Goal: Information Seeking & Learning: Find specific fact

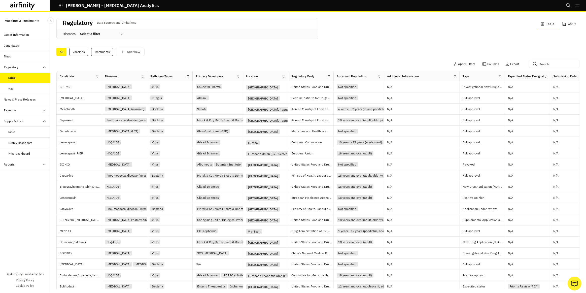
click at [123, 33] on icon at bounding box center [122, 34] width 4 height 4
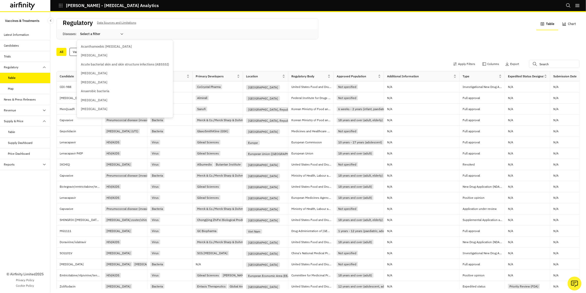
click at [211, 49] on div "All Vaccines Treatments Add View" at bounding box center [317, 52] width 523 height 8
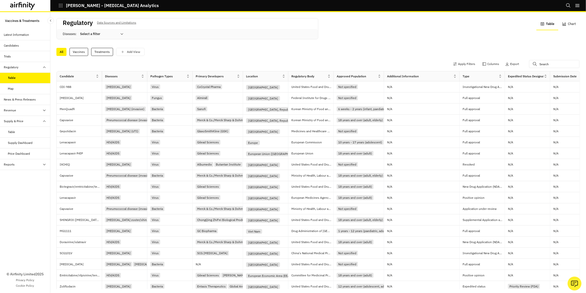
click at [283, 76] on icon at bounding box center [284, 76] width 4 height 4
click at [276, 68] on div "Apply Filters Columns Export" at bounding box center [317, 64] width 523 height 13
click at [462, 66] on button "Apply Filters" at bounding box center [464, 64] width 22 height 8
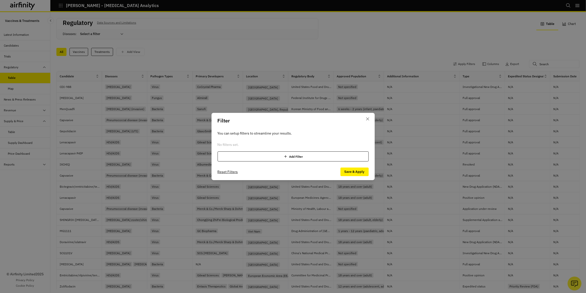
click at [307, 157] on div "Add Filter" at bounding box center [292, 156] width 151 height 10
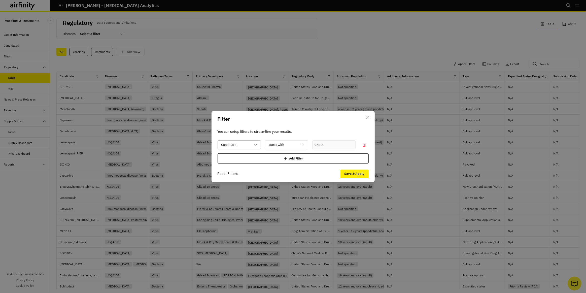
click at [251, 144] on div at bounding box center [236, 144] width 30 height 6
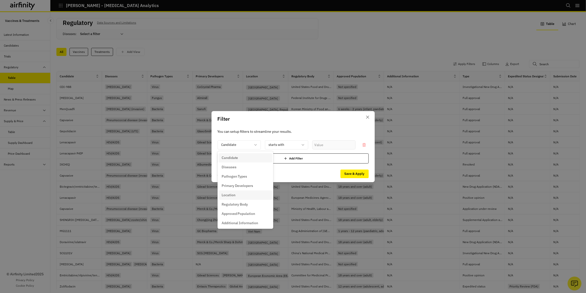
click at [240, 192] on div "Location" at bounding box center [245, 194] width 48 height 5
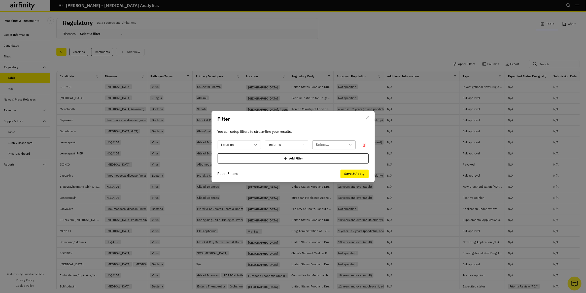
click at [344, 145] on div at bounding box center [331, 144] width 30 height 6
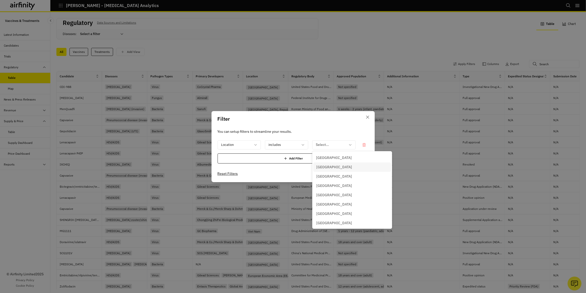
click at [334, 166] on div "[GEOGRAPHIC_DATA]" at bounding box center [352, 166] width 72 height 5
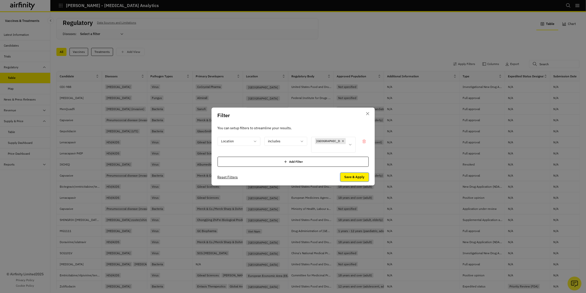
click at [359, 173] on button "Save & Apply" at bounding box center [354, 177] width 28 height 9
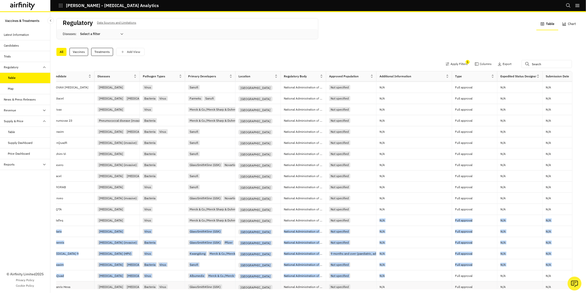
scroll to position [77, 0]
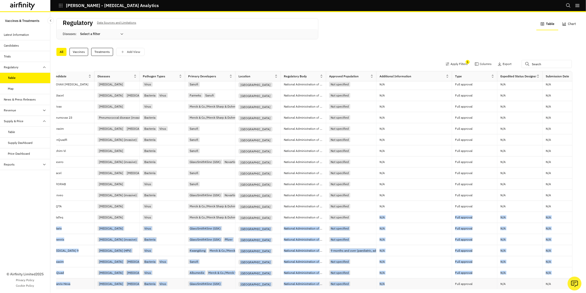
drag, startPoint x: 374, startPoint y: 280, endPoint x: 400, endPoint y: 280, distance: 25.7
click at [400, 280] on div "[MEDICAL_DATA] 20 (Paediatric) Pneumococcal disease (invasive) Bacteria Pfizer …" at bounding box center [409, 150] width 720 height 277
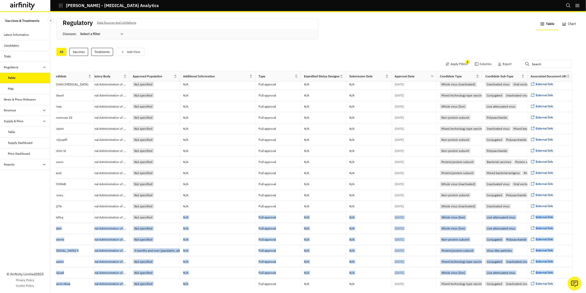
scroll to position [77, 206]
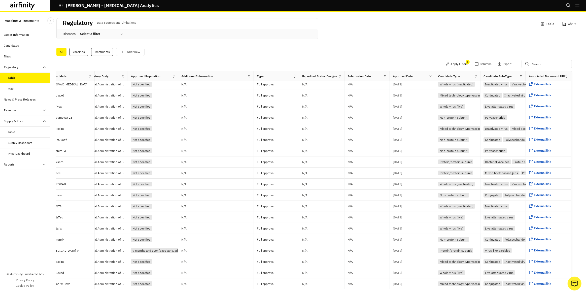
click at [276, 62] on div "Apply Filters 1 Columns Export" at bounding box center [310, 64] width 523 height 13
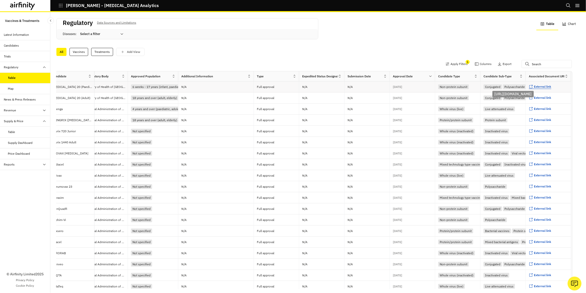
click at [534, 87] on span "External link" at bounding box center [541, 87] width 17 height 4
